Goal: Transaction & Acquisition: Book appointment/travel/reservation

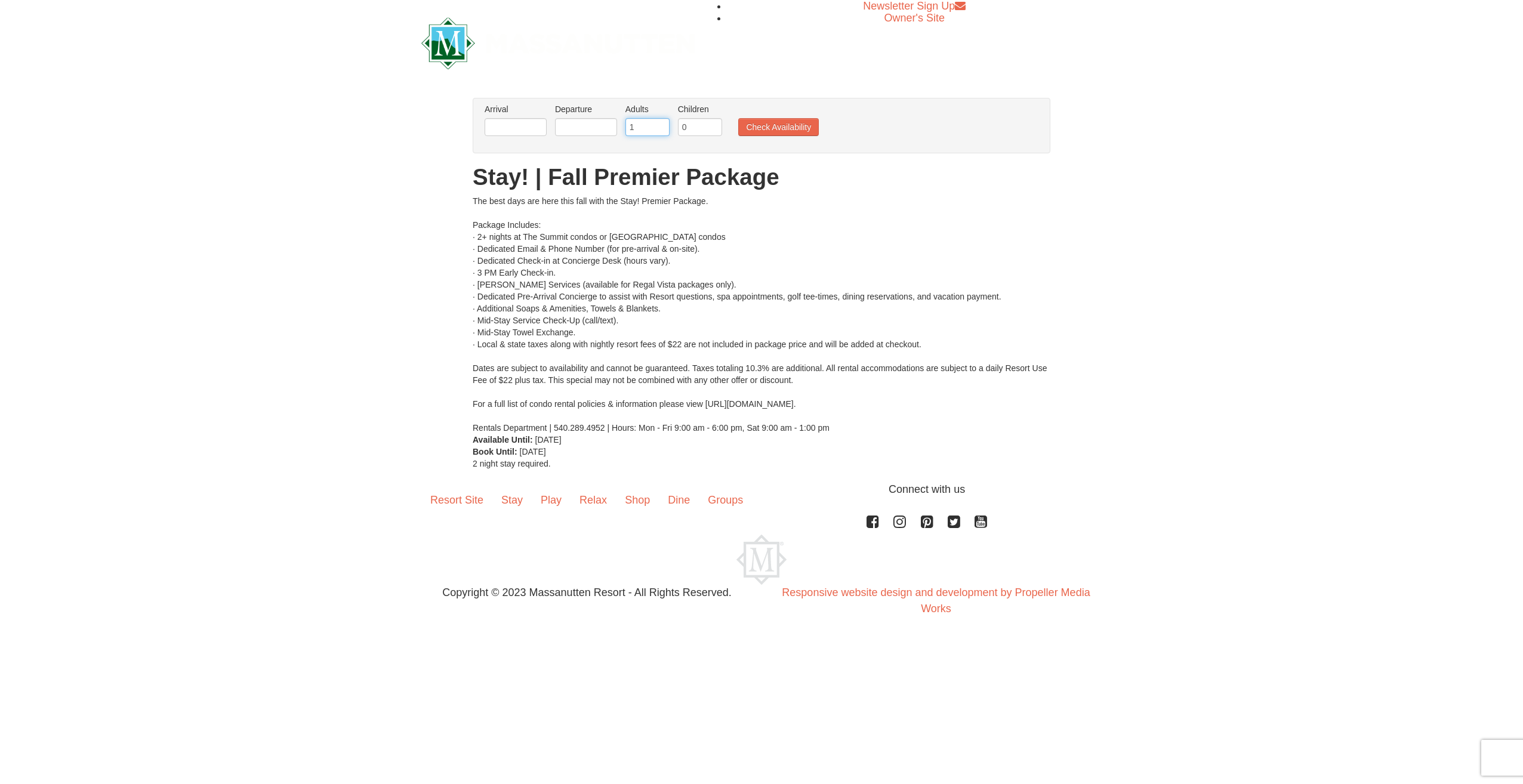
click at [660, 130] on input "1" at bounding box center [647, 126] width 44 height 18
type input "2"
click at [658, 123] on input "2" at bounding box center [647, 126] width 44 height 18
click at [693, 127] on input "0" at bounding box center [700, 126] width 44 height 18
type input "1"
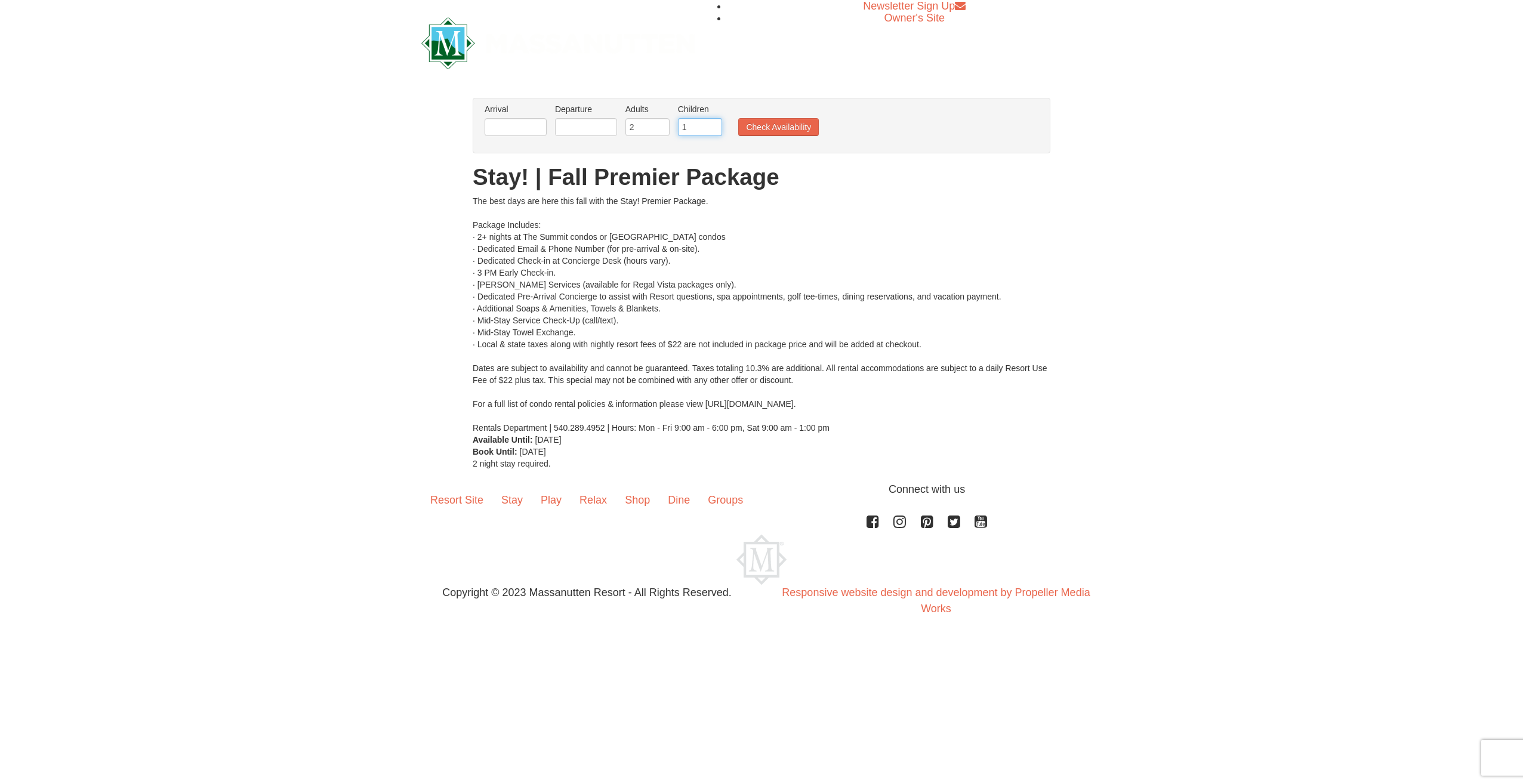
click at [713, 123] on input "1" at bounding box center [700, 126] width 44 height 18
click at [754, 128] on button "Check Availability" at bounding box center [778, 126] width 80 height 18
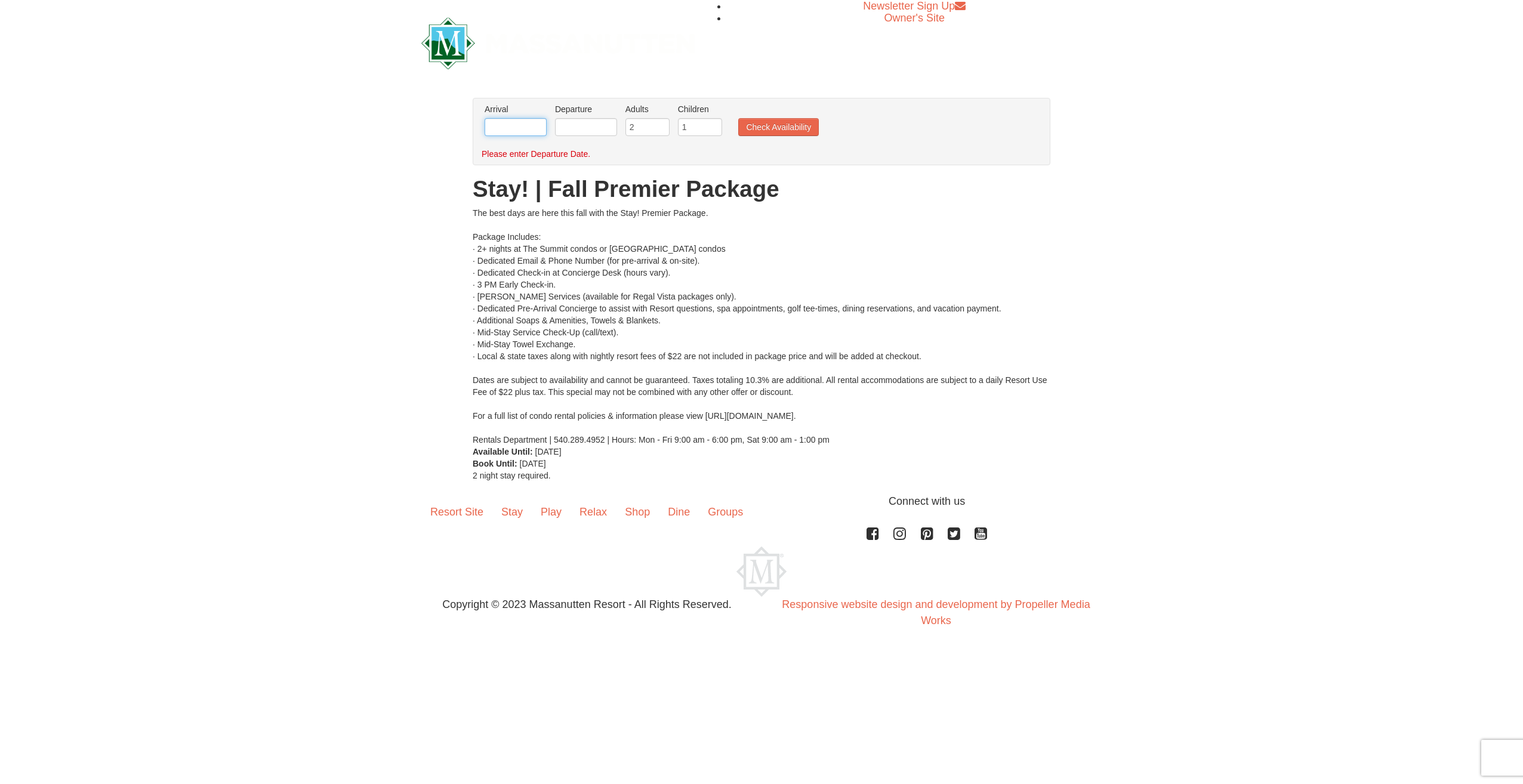
click at [516, 132] on input "text" at bounding box center [516, 126] width 62 height 18
click at [632, 147] on span "Next" at bounding box center [633, 147] width 10 height 10
click at [635, 213] on link "11" at bounding box center [632, 211] width 20 height 17
type input "10/11/2025"
click at [584, 129] on input "text" at bounding box center [585, 126] width 62 height 18
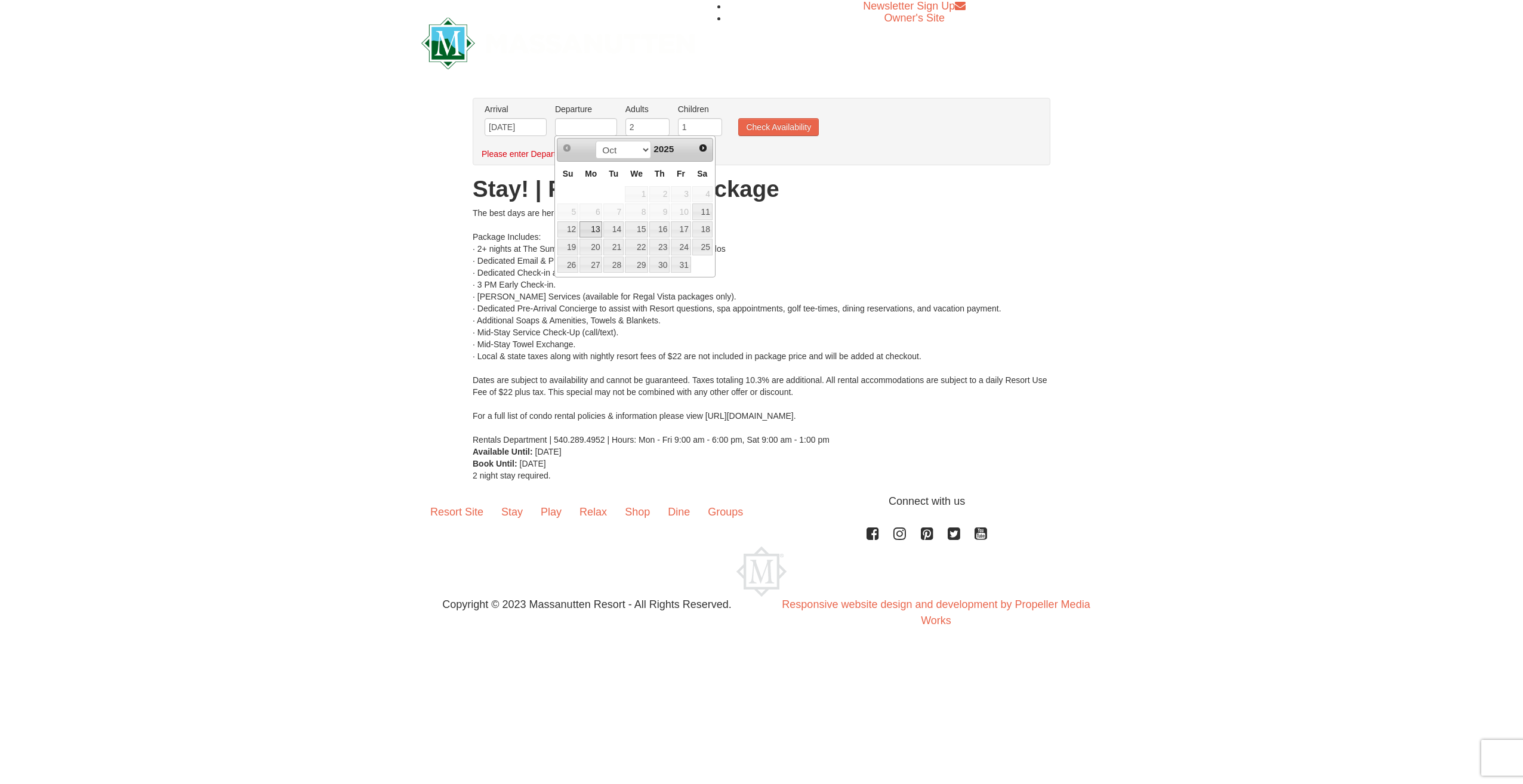
click at [595, 225] on link "13" at bounding box center [591, 229] width 23 height 17
type input "[DATE]"
click at [763, 127] on button "Check Availability" at bounding box center [778, 126] width 80 height 18
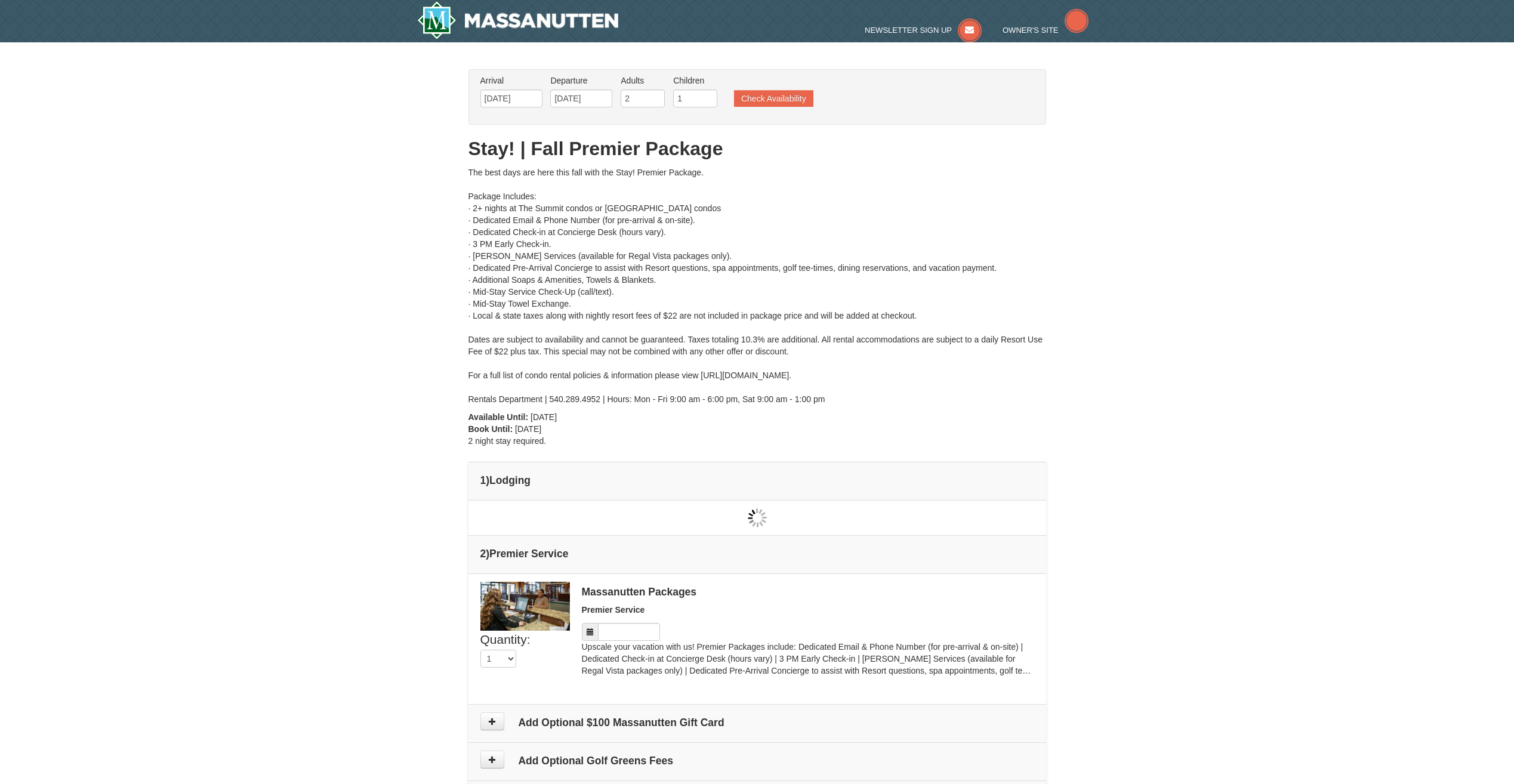
type input "[DATE]"
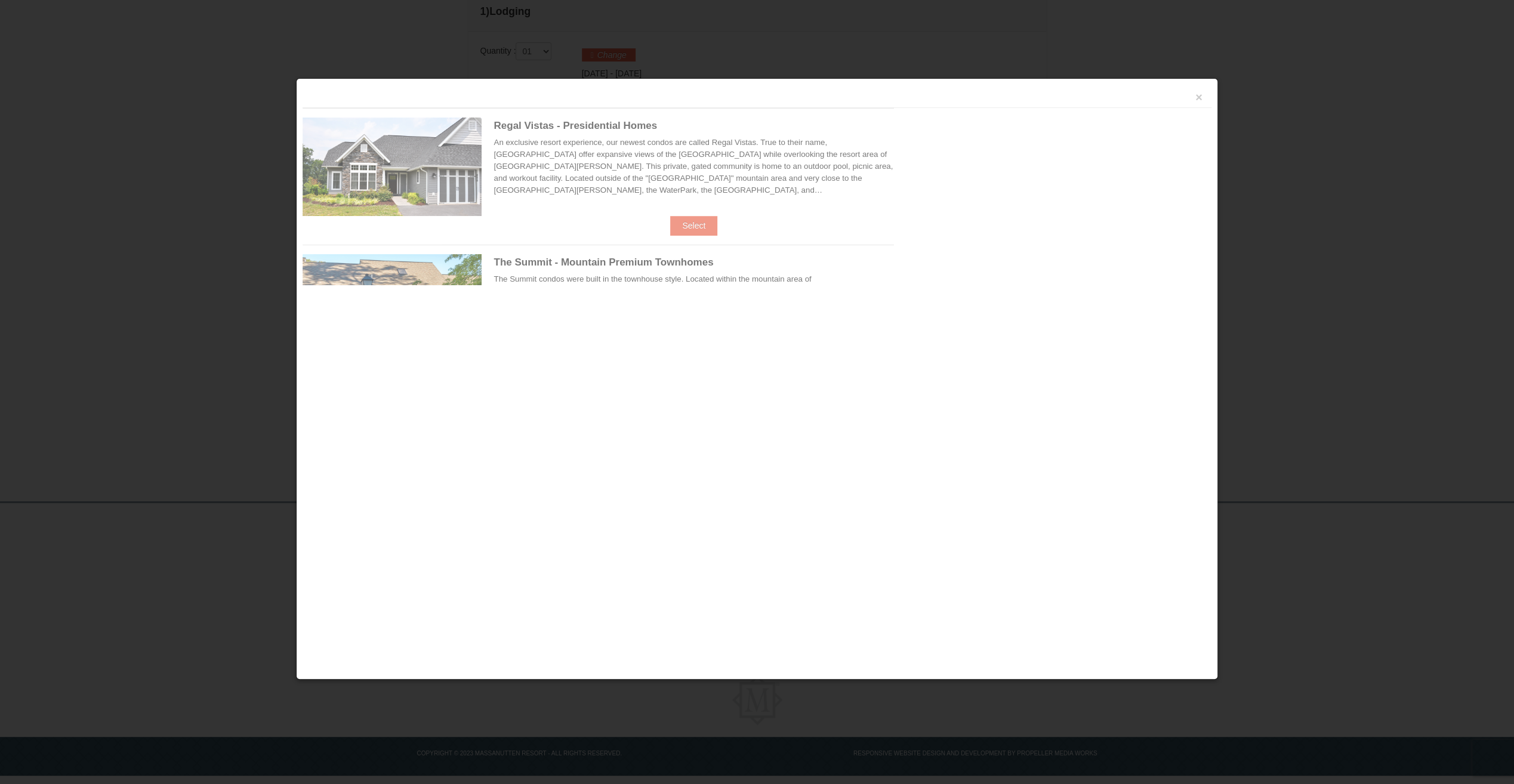
scroll to position [468, 0]
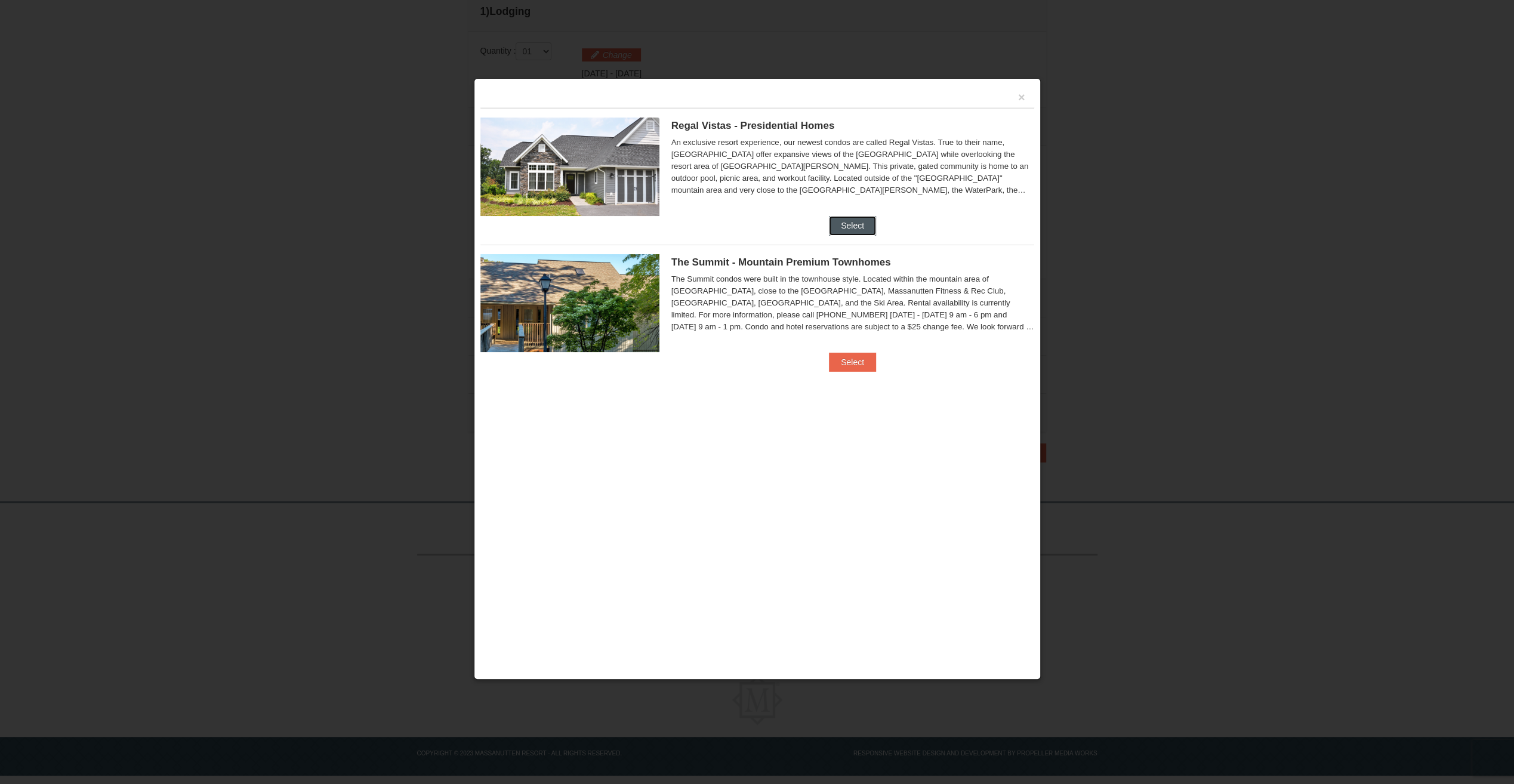
click at [841, 224] on button "Select" at bounding box center [852, 226] width 47 height 19
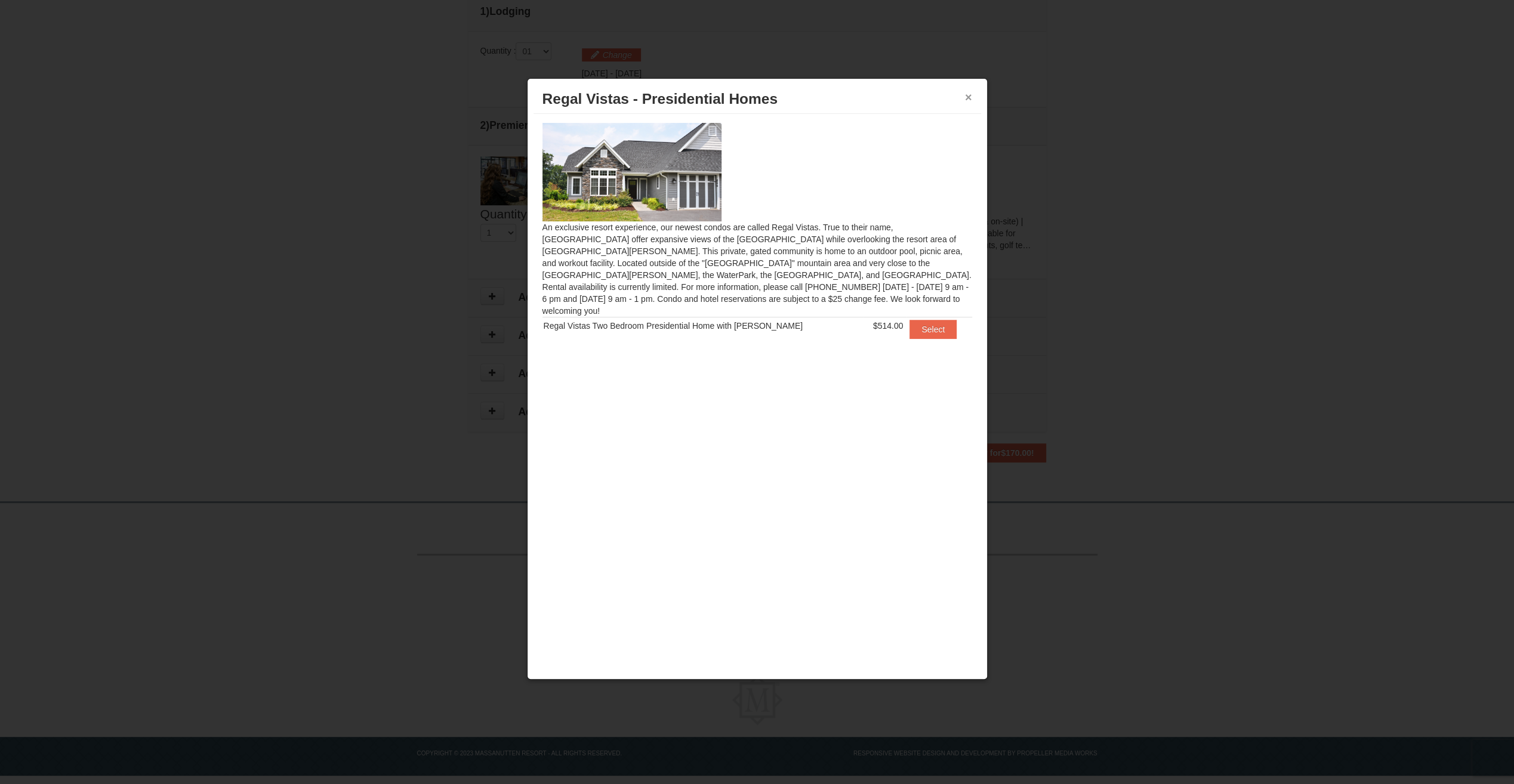
click at [968, 95] on button "×" at bounding box center [968, 98] width 7 height 12
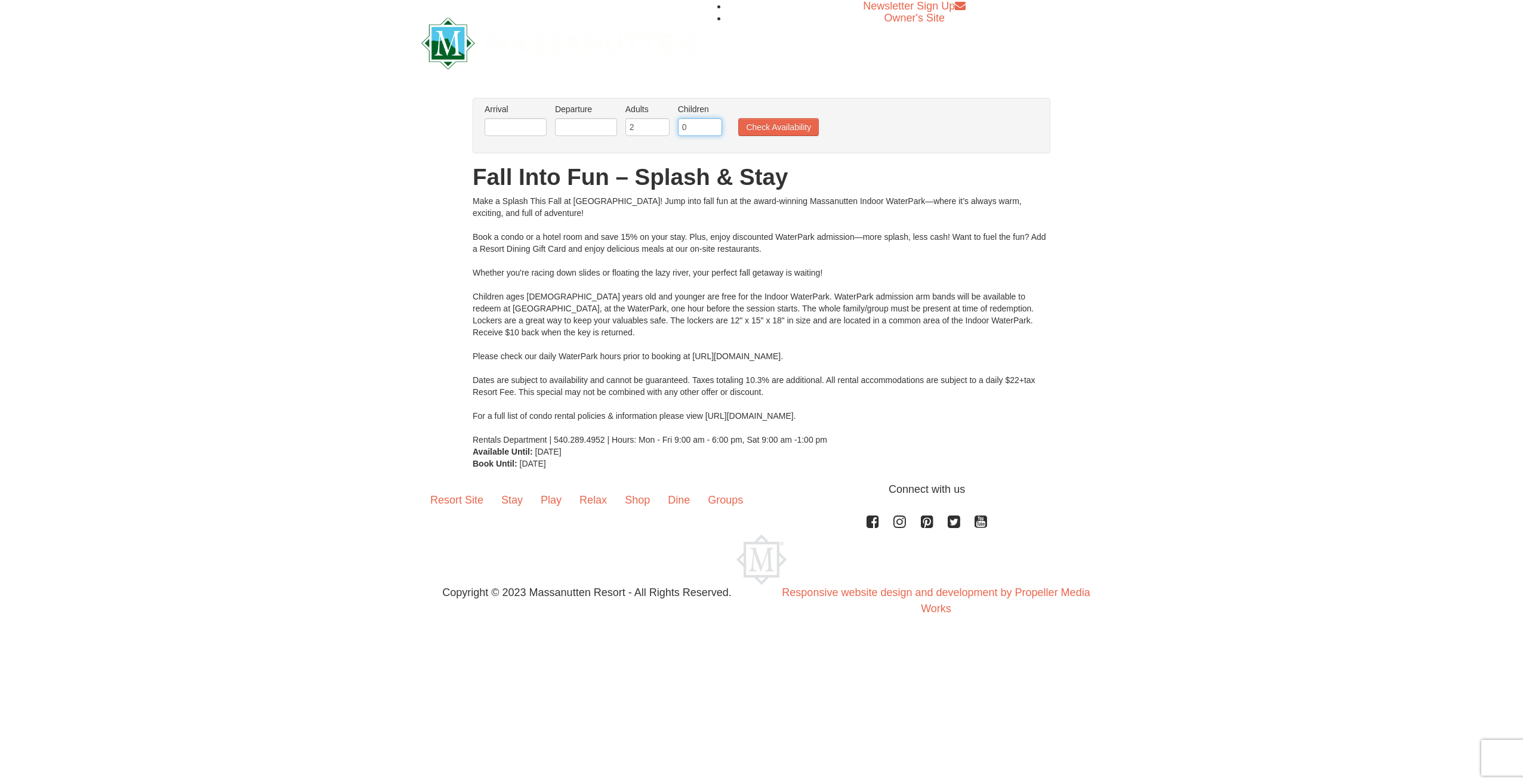
click at [700, 126] on input "0" at bounding box center [700, 126] width 44 height 18
click at [714, 132] on input "0" at bounding box center [700, 126] width 44 height 18
click at [709, 119] on input "0" at bounding box center [700, 126] width 44 height 18
click at [712, 130] on input "0" at bounding box center [700, 126] width 44 height 18
click at [710, 119] on input "0" at bounding box center [700, 126] width 44 height 18
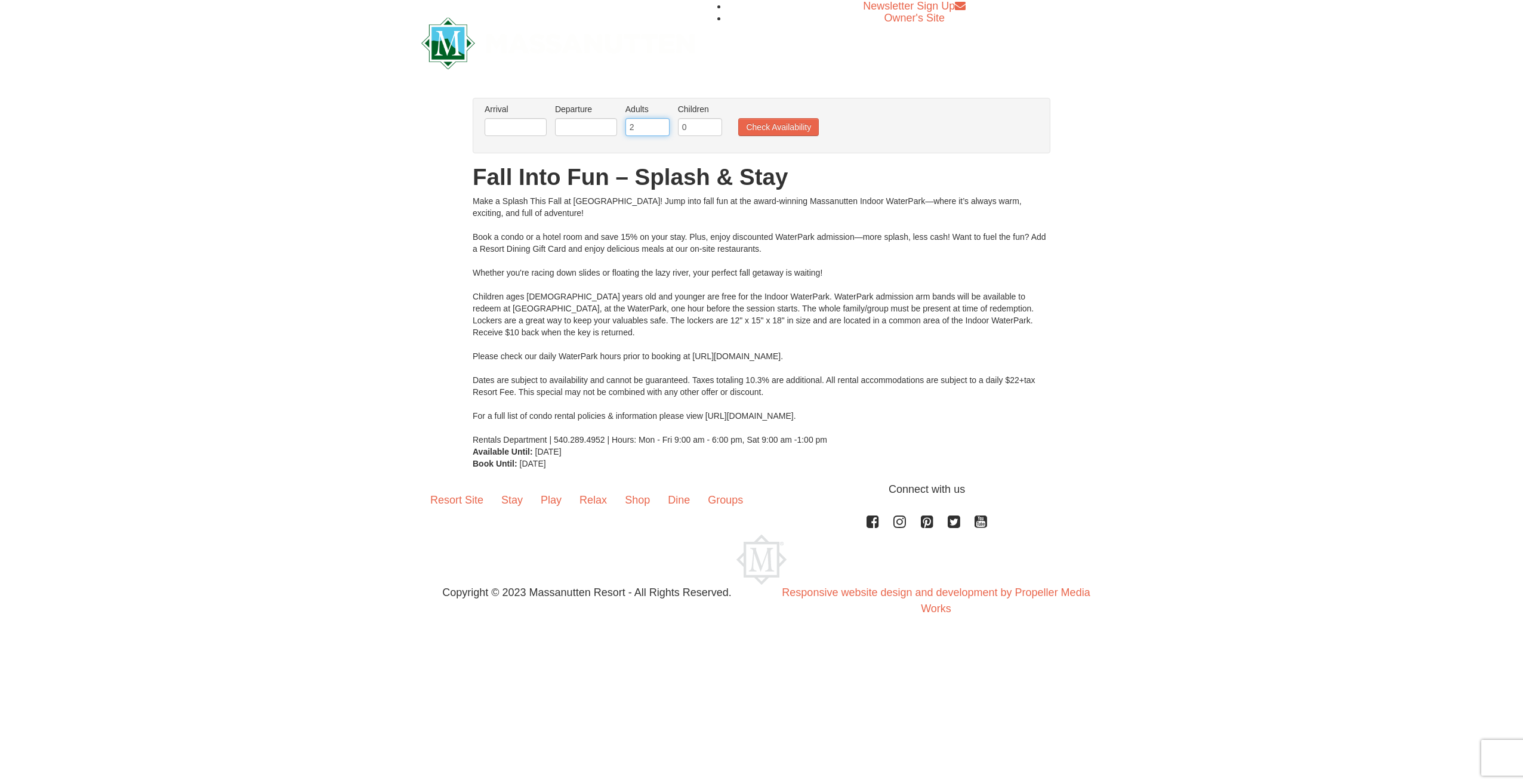
click at [640, 129] on input "2" at bounding box center [647, 126] width 44 height 18
click at [695, 124] on input "0" at bounding box center [700, 126] width 44 height 18
type input "1"
click at [710, 125] on input "1" at bounding box center [700, 126] width 44 height 18
click at [523, 130] on input "text" at bounding box center [516, 126] width 62 height 18
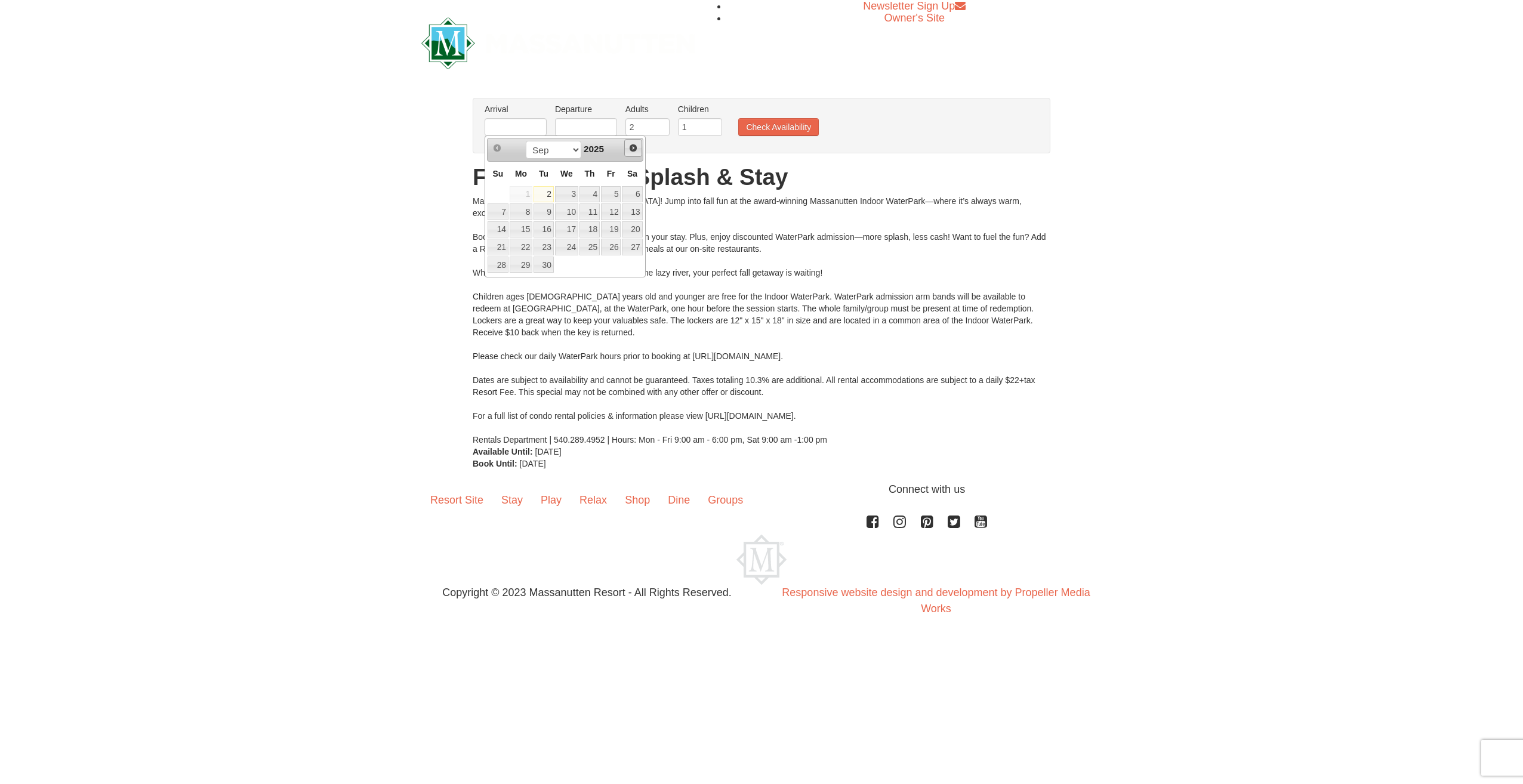
click at [629, 150] on span "Next" at bounding box center [633, 147] width 10 height 10
click at [502, 229] on link "12" at bounding box center [498, 229] width 21 height 17
type input "[DATE]"
click at [592, 126] on input "text" at bounding box center [585, 126] width 62 height 18
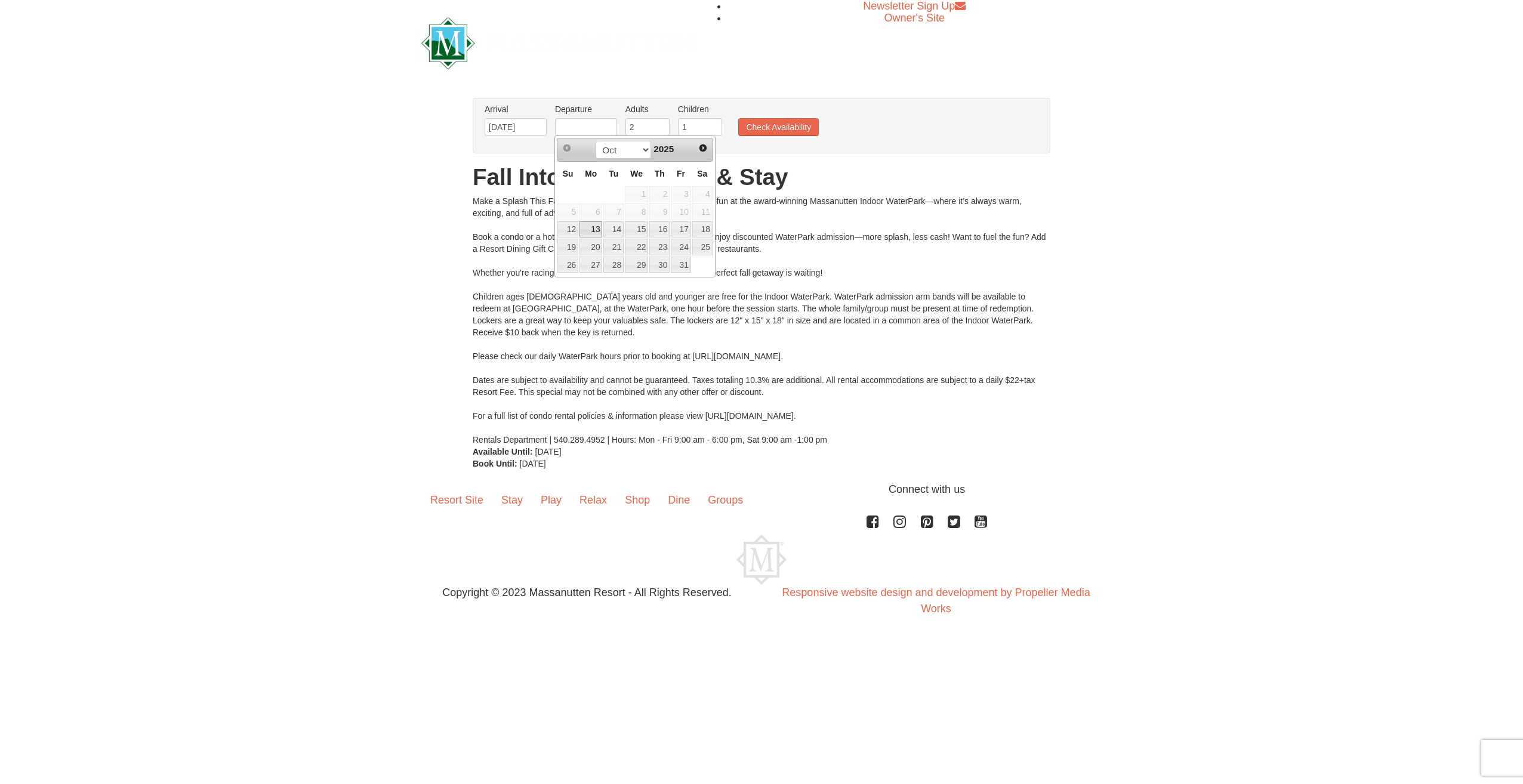
click at [598, 222] on link "13" at bounding box center [591, 229] width 23 height 17
type input "[DATE]"
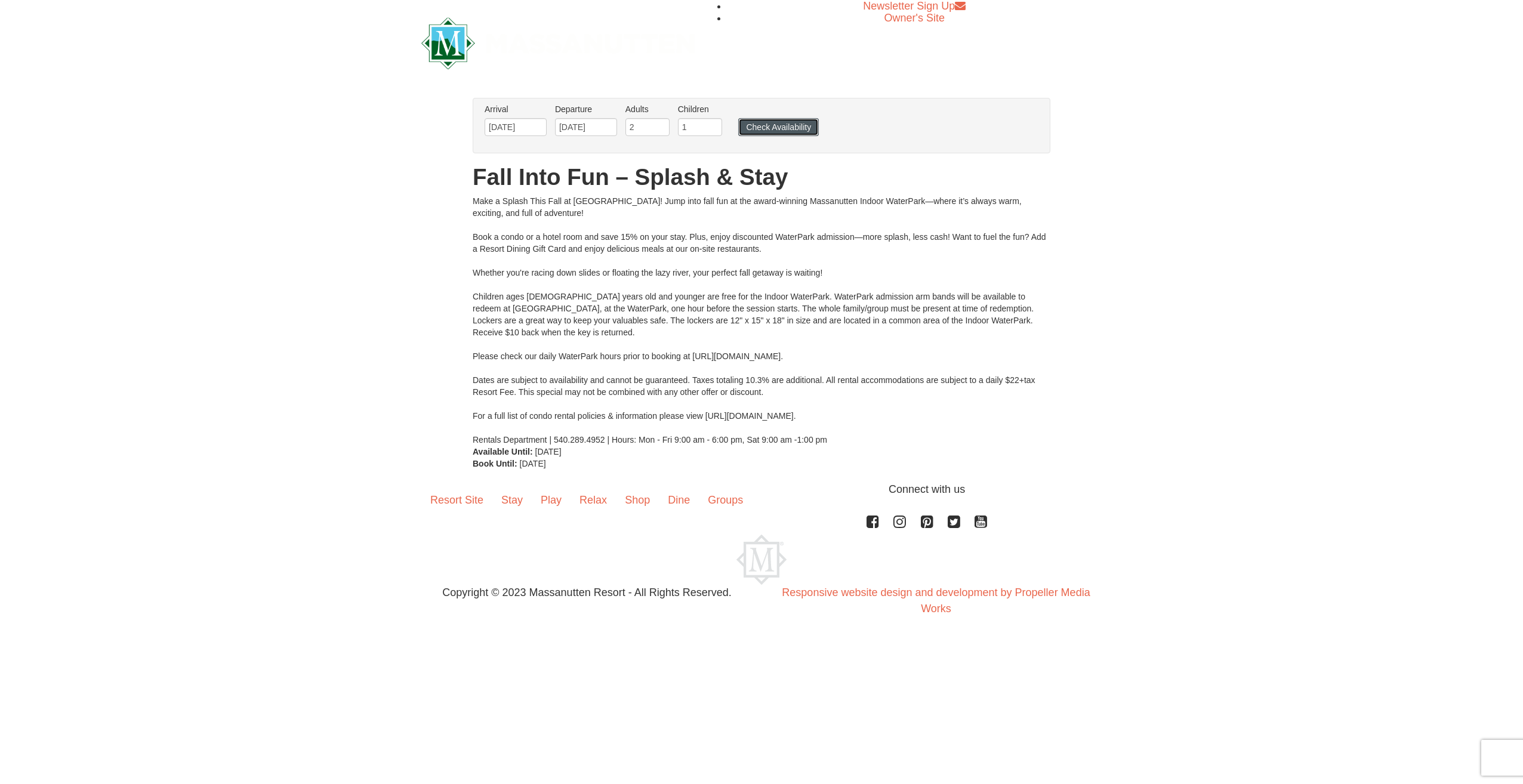
click at [757, 133] on button "Check Availability" at bounding box center [778, 126] width 80 height 18
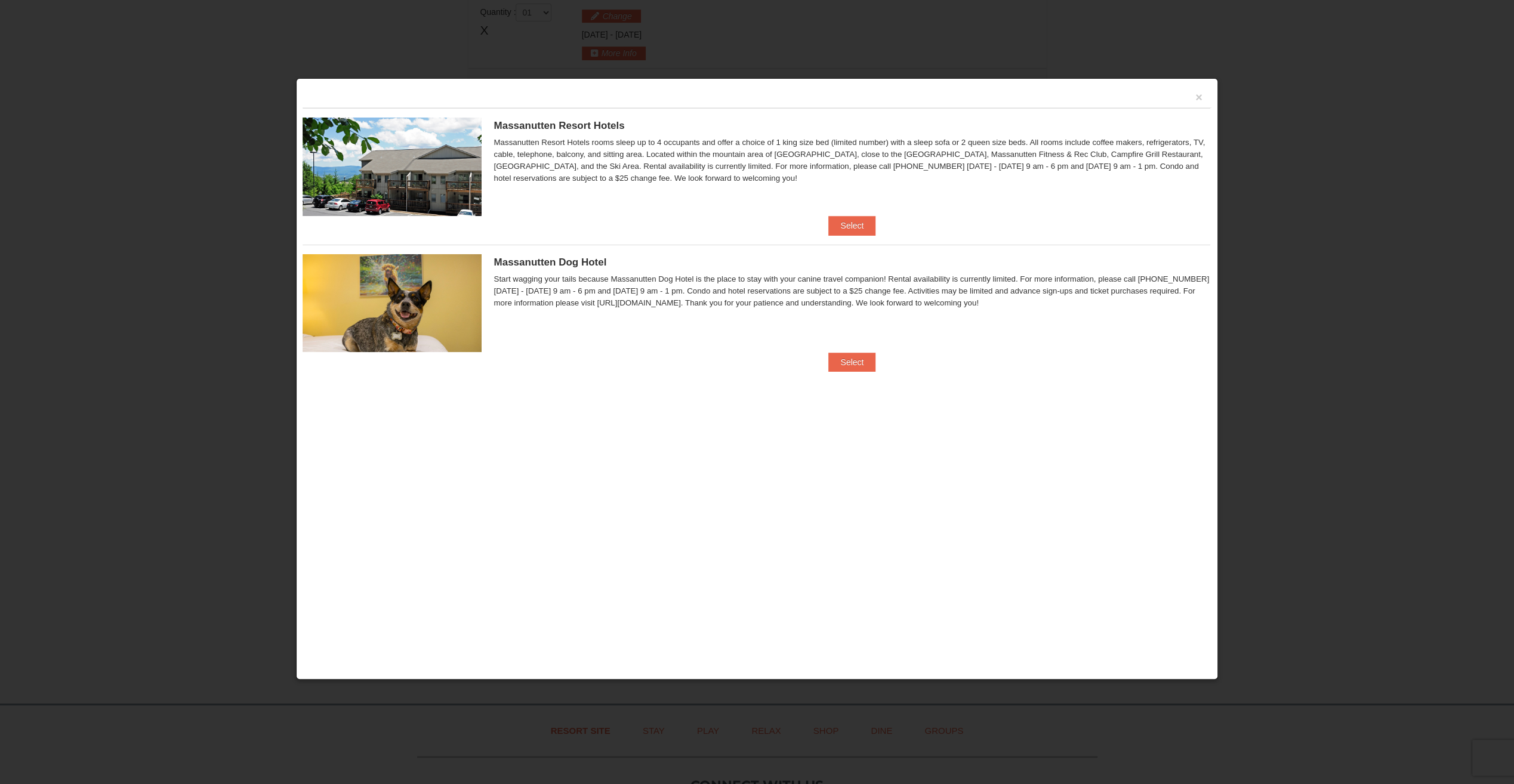
scroll to position [507, 0]
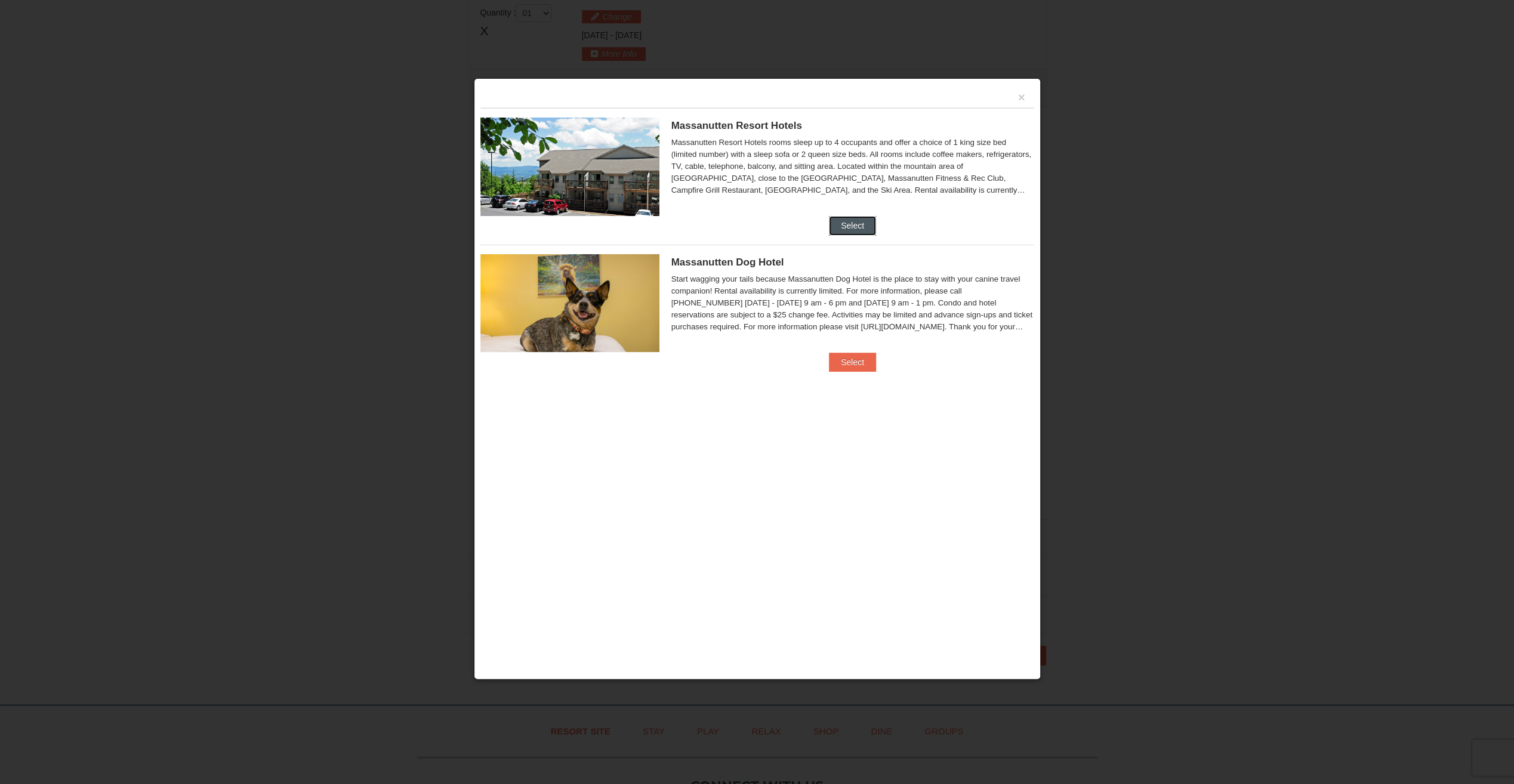
click at [843, 222] on button "Select" at bounding box center [852, 226] width 47 height 19
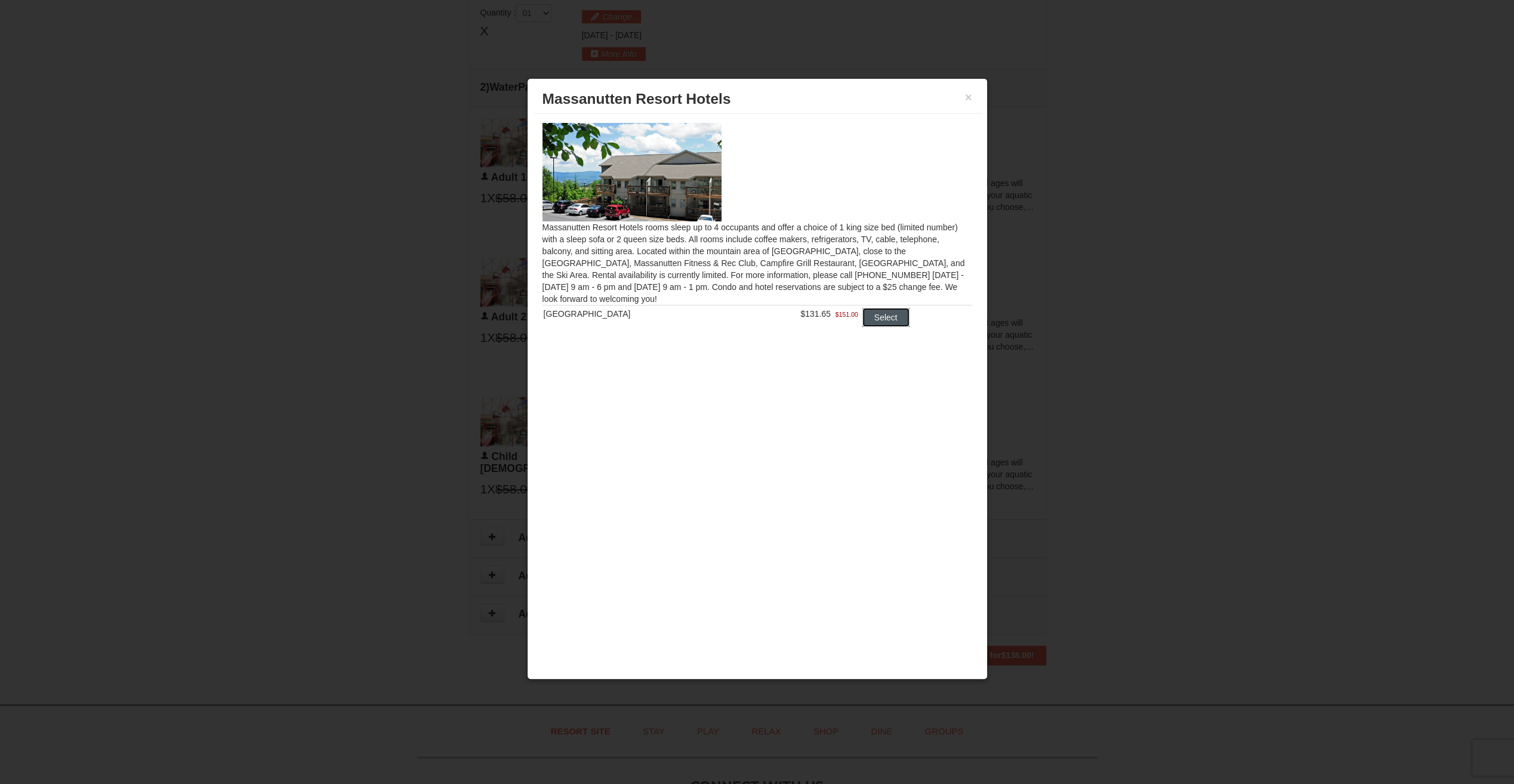
click at [865, 317] on button "Select" at bounding box center [886, 317] width 47 height 19
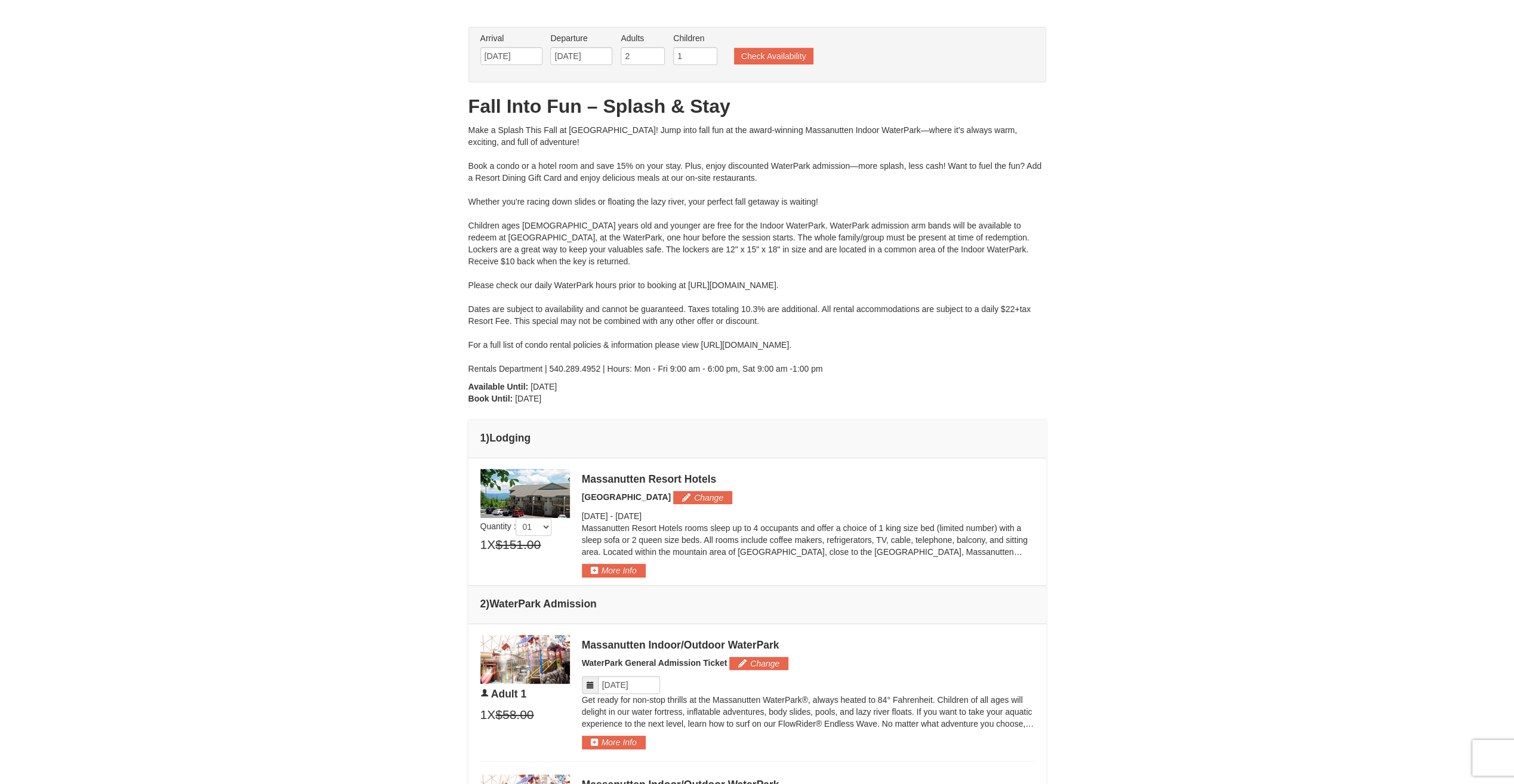
scroll to position [0, 0]
